Goal: Answer question/provide support: Share knowledge or assist other users

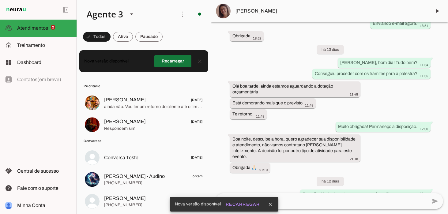
click at [174, 57] on span at bounding box center [172, 61] width 37 height 15
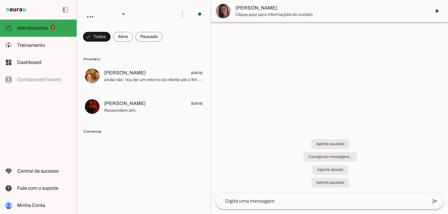
scroll to position [649, 0]
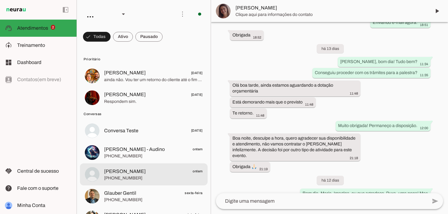
click at [143, 176] on span "[PHONE_NUMBER]" at bounding box center [153, 178] width 99 height 6
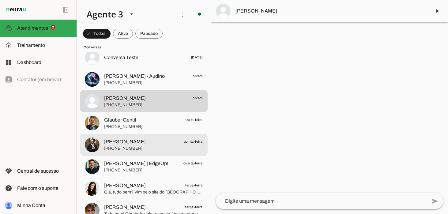
scroll to position [84, 0]
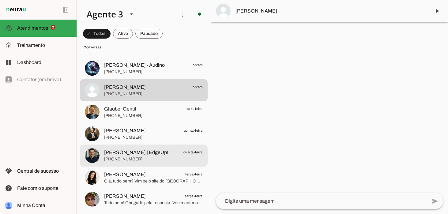
click at [147, 159] on span "[PHONE_NUMBER]" at bounding box center [153, 159] width 99 height 6
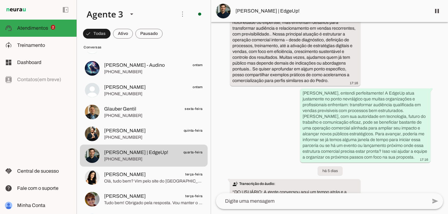
scroll to position [344, 0]
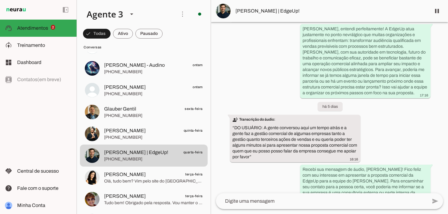
drag, startPoint x: 277, startPoint y: 119, endPoint x: 276, endPoint y: 145, distance: 26.0
click at [276, 145] on div "Agente ativado há 13 dias Olá pedro, tudo bem? Aqui é a [PERSON_NAME], da EdgeU…" at bounding box center [329, 107] width 237 height 171
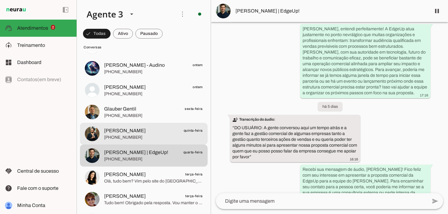
click at [133, 133] on span "[PERSON_NAME]" at bounding box center [125, 130] width 42 height 7
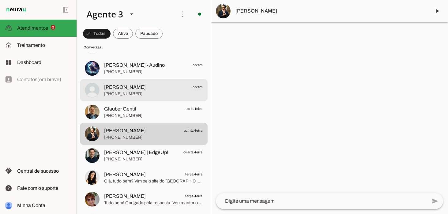
click at [150, 92] on span "[PHONE_NUMBER]" at bounding box center [153, 94] width 99 height 6
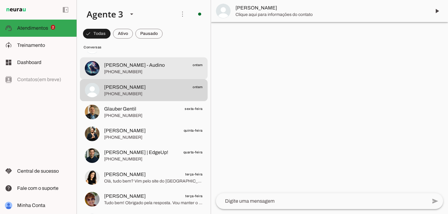
click at [153, 69] on span "[PHONE_NUMBER]" at bounding box center [153, 72] width 99 height 6
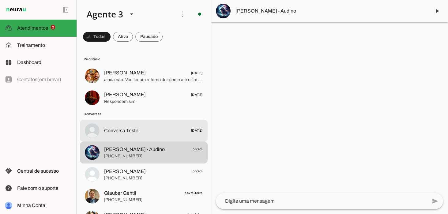
click at [147, 127] on span "Conversa Teste [DATE]" at bounding box center [153, 131] width 99 height 8
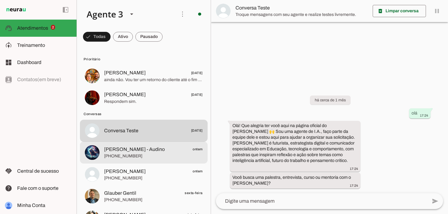
click at [122, 155] on span "[PHONE_NUMBER]" at bounding box center [153, 156] width 99 height 6
